Goal: Transaction & Acquisition: Purchase product/service

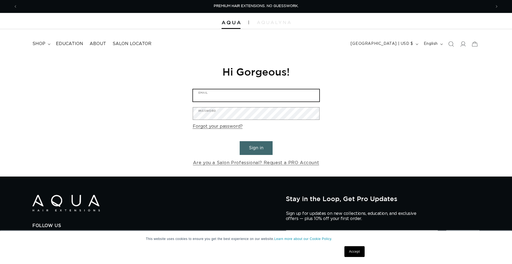
click at [213, 91] on input "Email" at bounding box center [256, 95] width 126 height 12
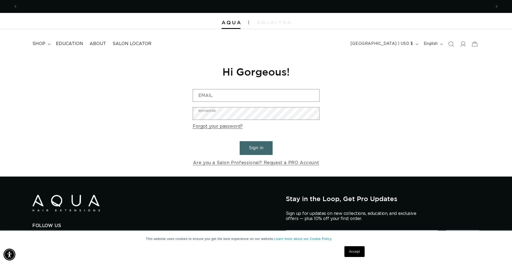
scroll to position [0, 948]
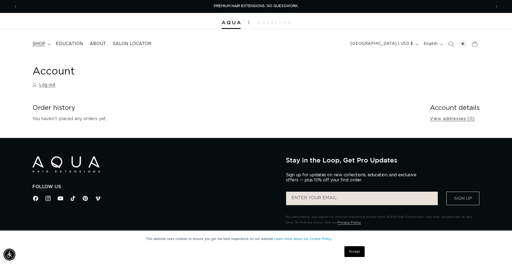
click at [40, 43] on span "shop" at bounding box center [38, 44] width 13 height 6
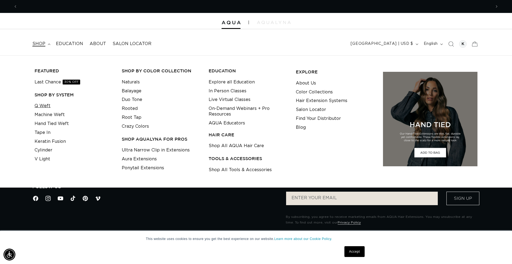
scroll to position [0, 474]
click at [48, 112] on link "Machine Weft" at bounding box center [50, 114] width 30 height 9
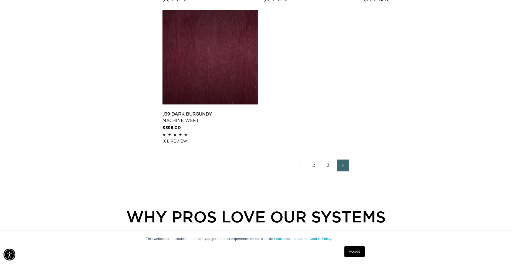
scroll to position [0, 948]
click at [314, 166] on link "2" at bounding box center [314, 166] width 12 height 12
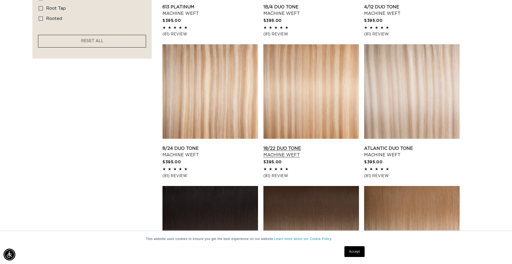
click at [296, 145] on link "18/22 Duo Tone Machine Weft" at bounding box center [312, 151] width 96 height 13
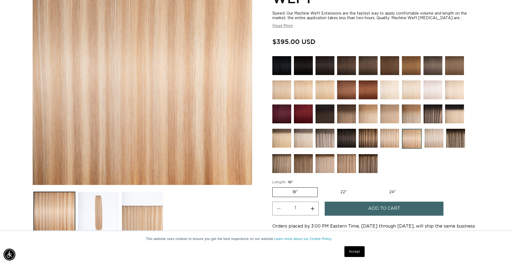
scroll to position [0, 948]
click at [389, 137] on img at bounding box center [389, 138] width 19 height 19
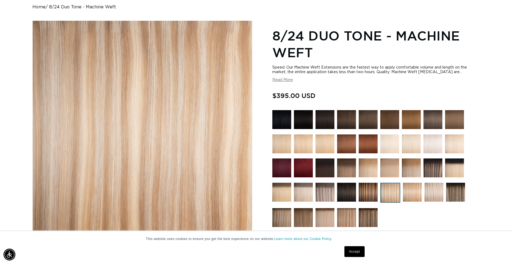
scroll to position [0, 948]
click at [283, 79] on button "Read More" at bounding box center [282, 80] width 21 height 5
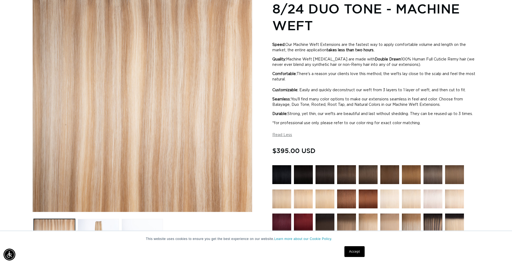
scroll to position [0, 0]
click at [352, 251] on link "Accept" at bounding box center [355, 251] width 20 height 11
